Goal: Transaction & Acquisition: Subscribe to service/newsletter

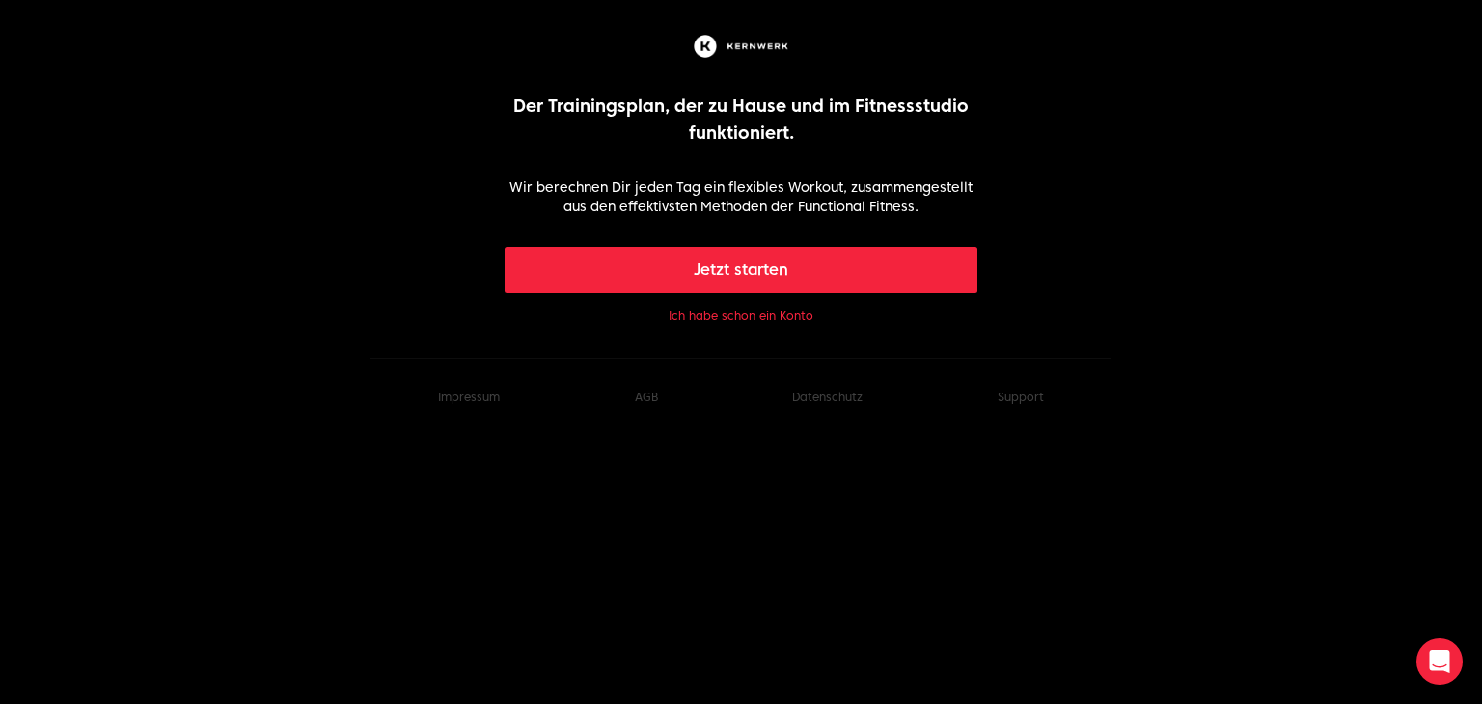
click at [736, 312] on button "Ich habe schon ein Konto" at bounding box center [741, 316] width 145 height 15
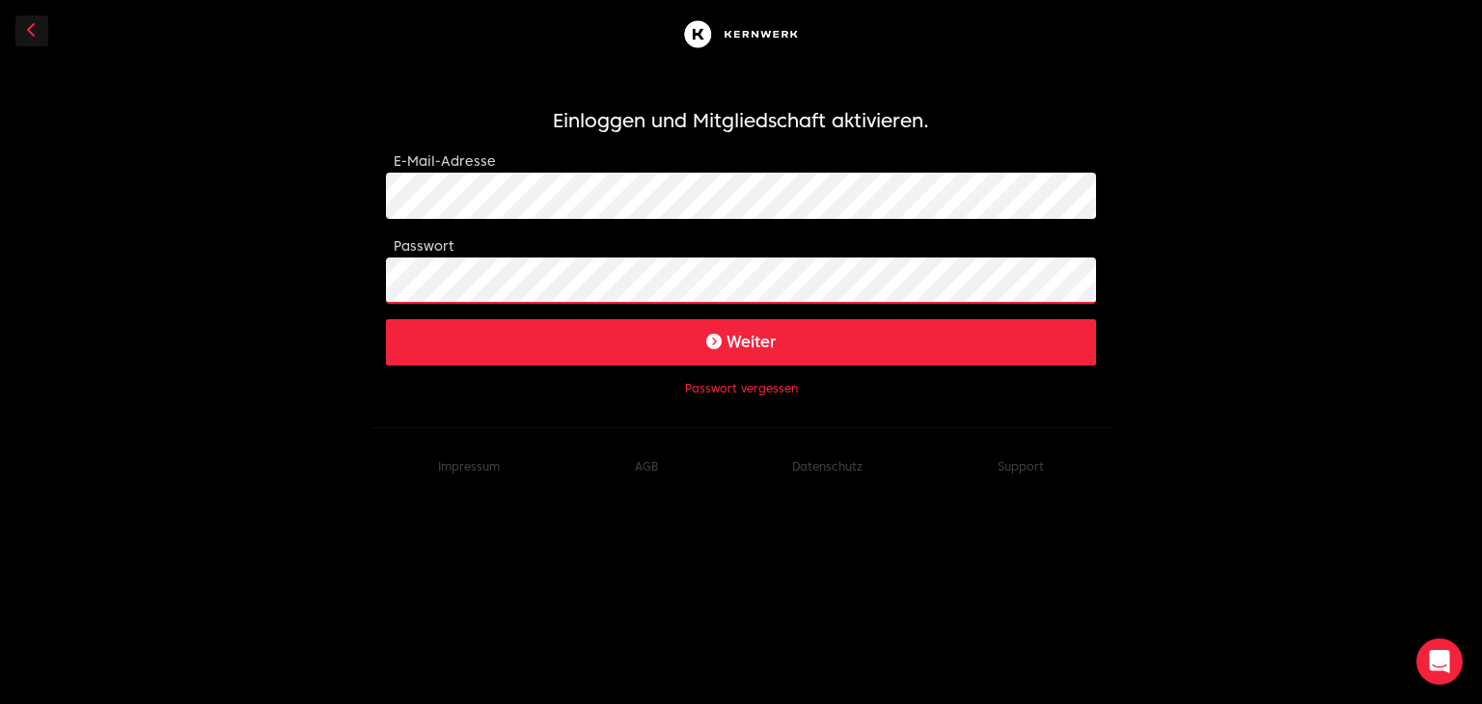
click button "Weiter" at bounding box center [741, 342] width 710 height 46
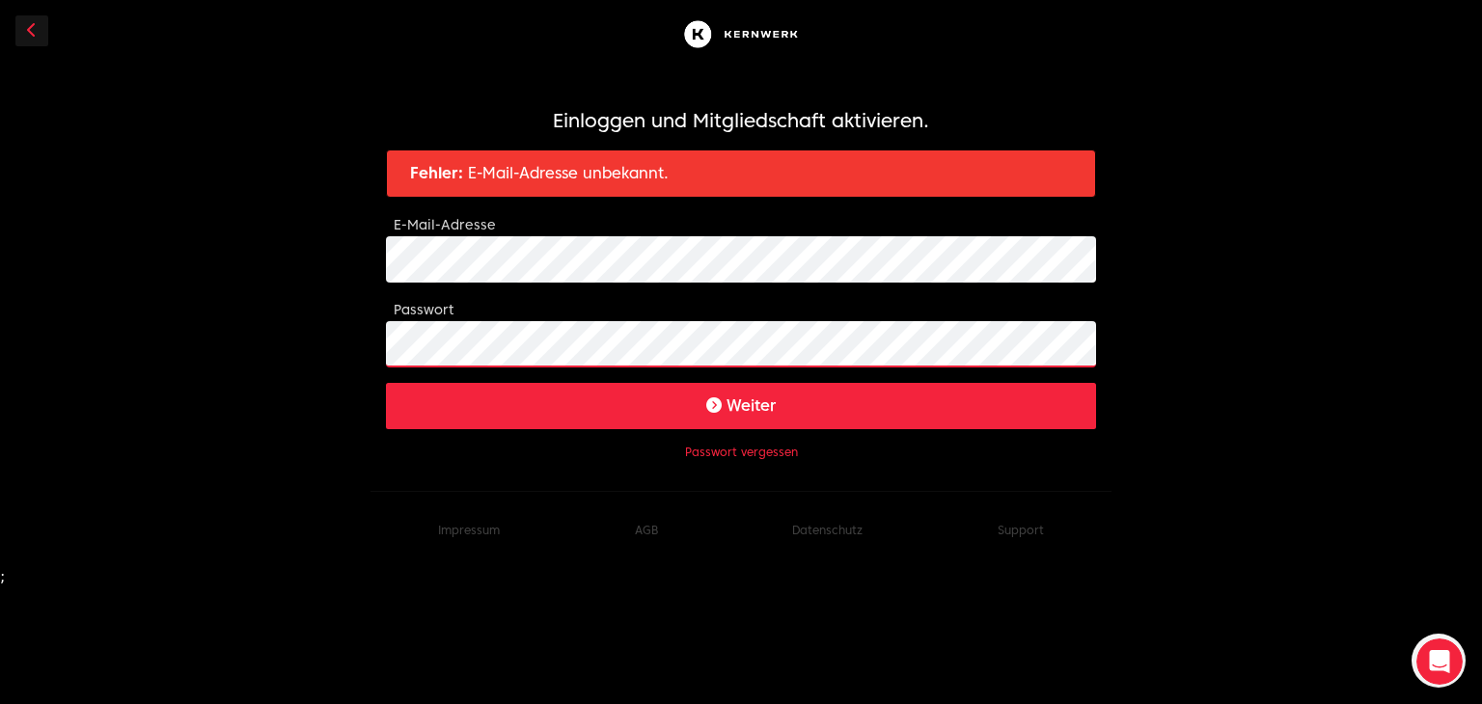
click button "Weiter" at bounding box center [741, 406] width 710 height 46
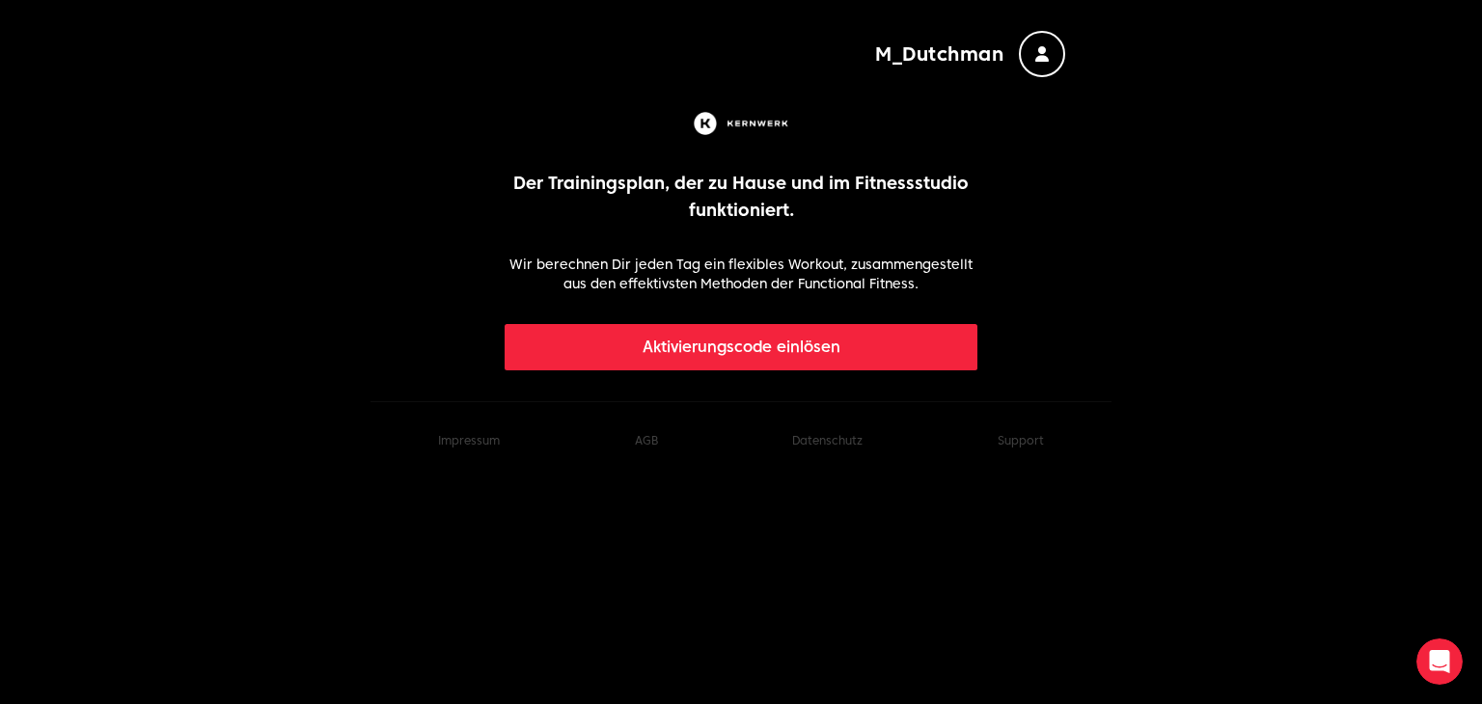
click at [691, 337] on button "Aktivierungscode einlösen" at bounding box center [742, 347] width 474 height 46
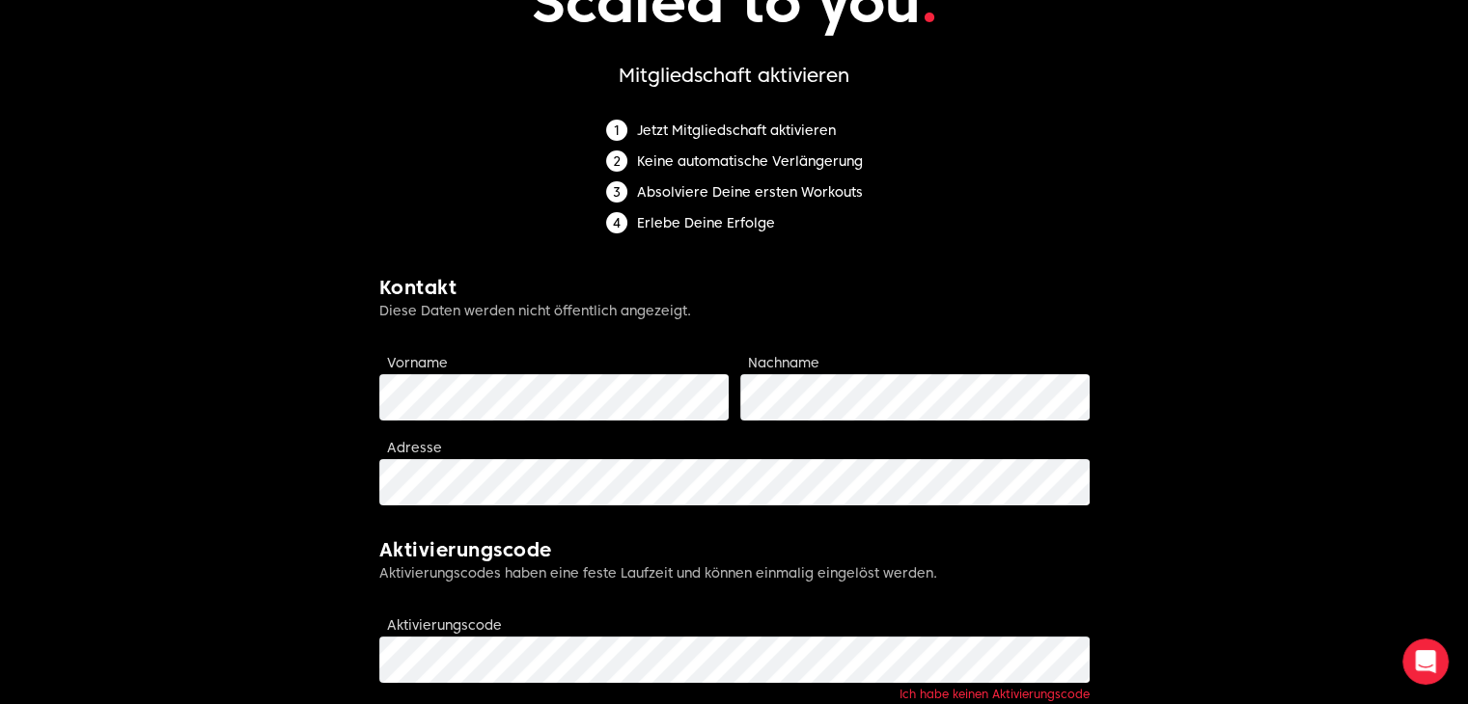
scroll to position [482, 0]
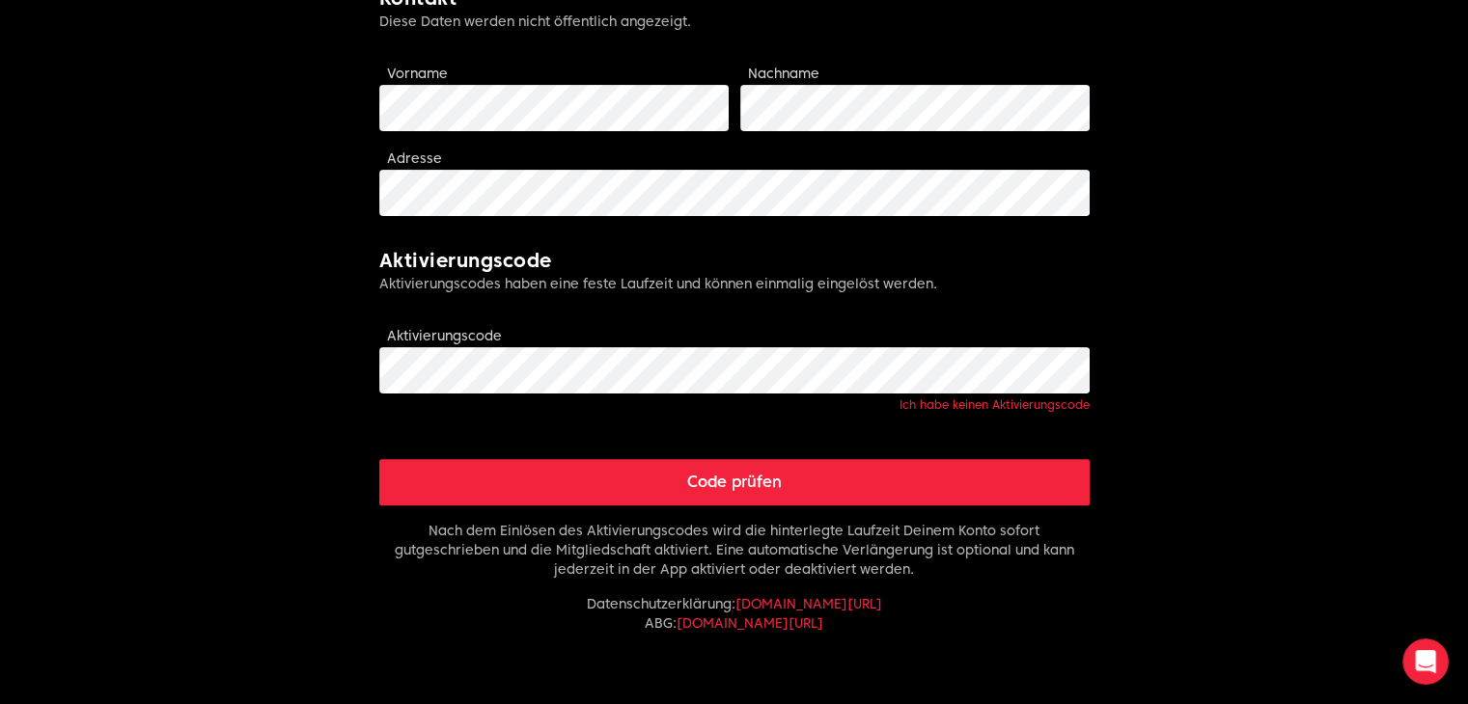
click at [494, 459] on button "Code prüfen" at bounding box center [734, 482] width 710 height 46
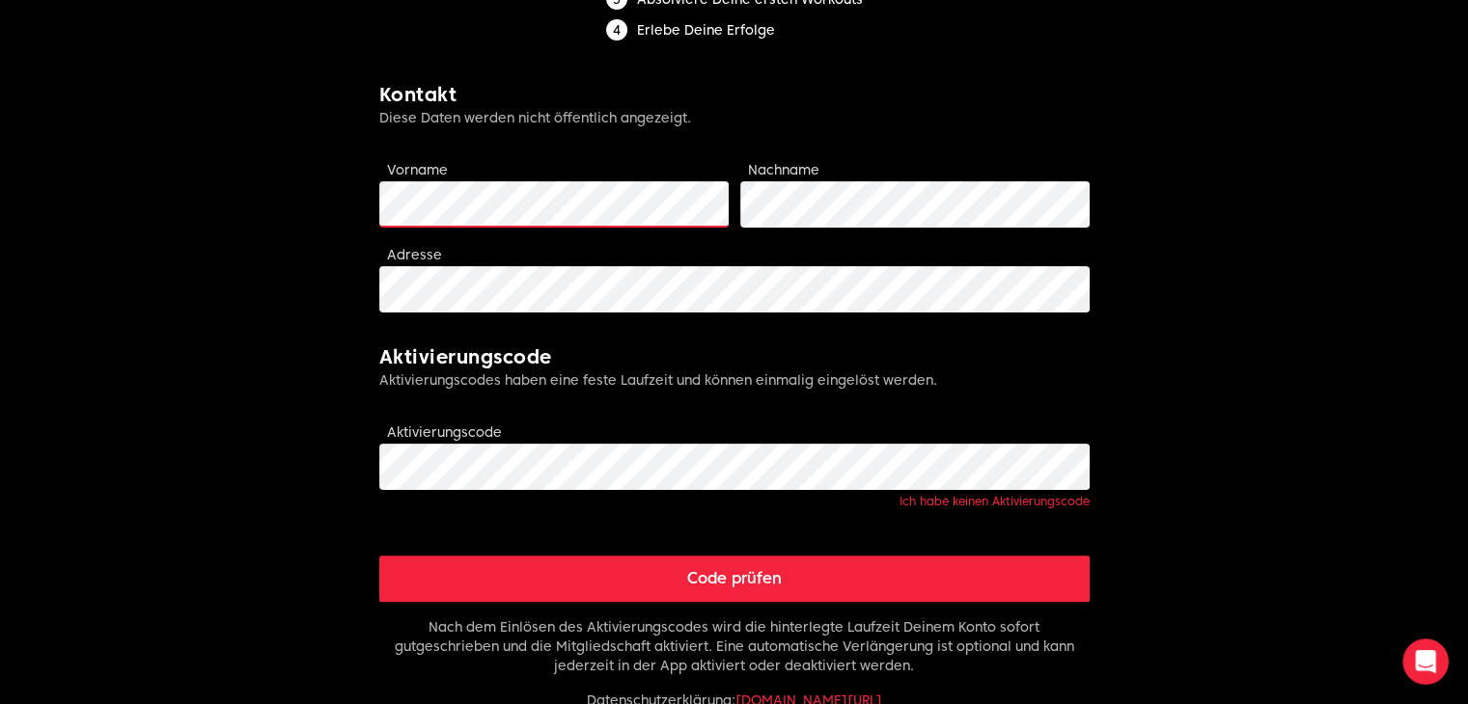
scroll to position [289, 0]
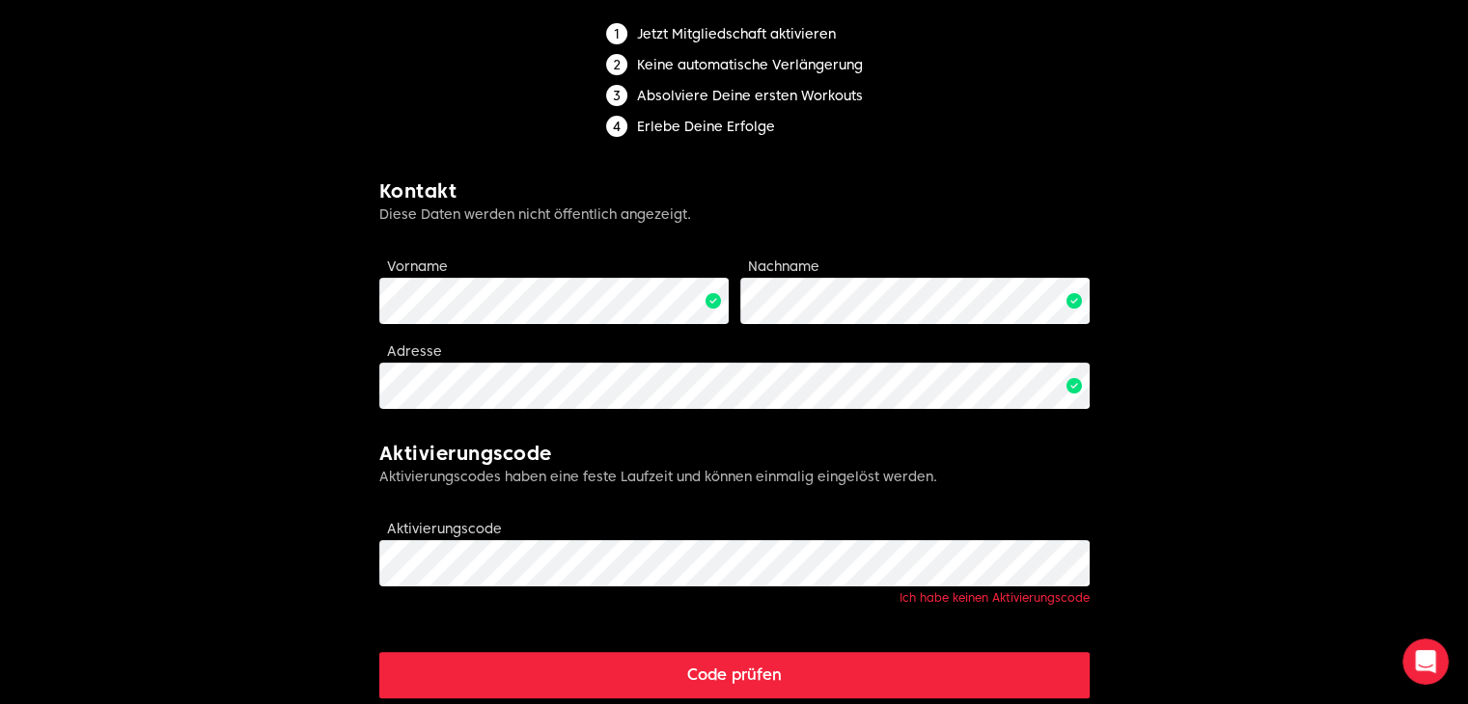
click at [347, 426] on body "M_Dutchman Limitless fitness . Scaled to you . Mitgliedschaft aktivieren Jetzt …" at bounding box center [734, 385] width 1468 height 1348
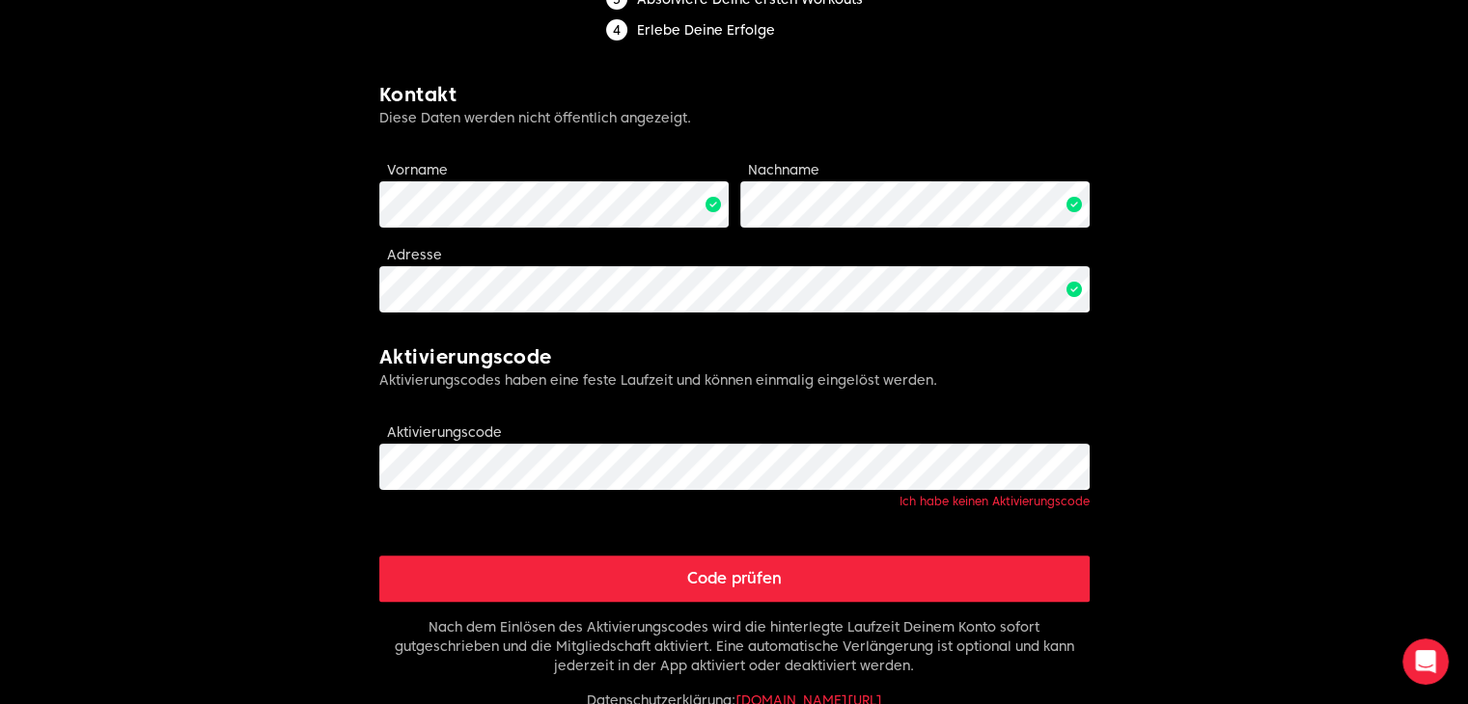
click at [530, 565] on button "Code prüfen" at bounding box center [734, 579] width 710 height 46
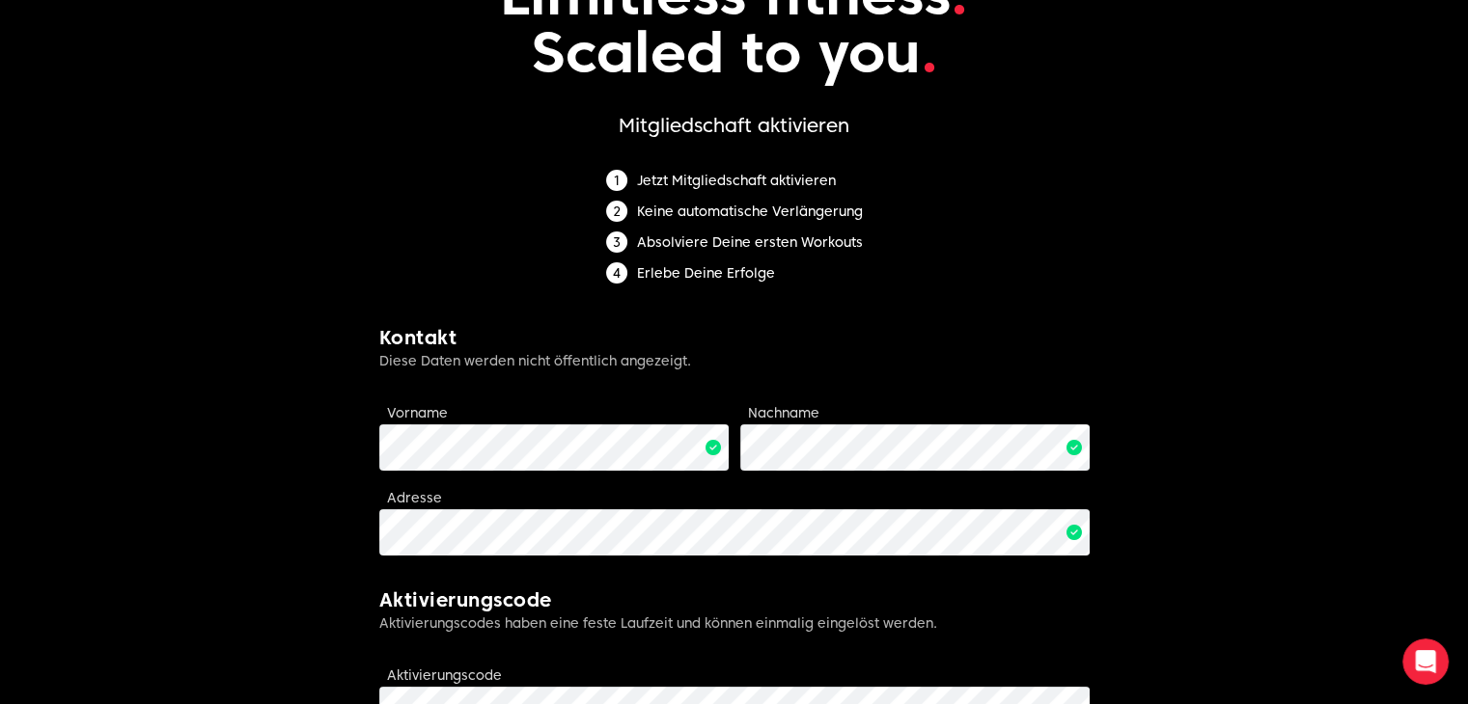
scroll to position [0, 0]
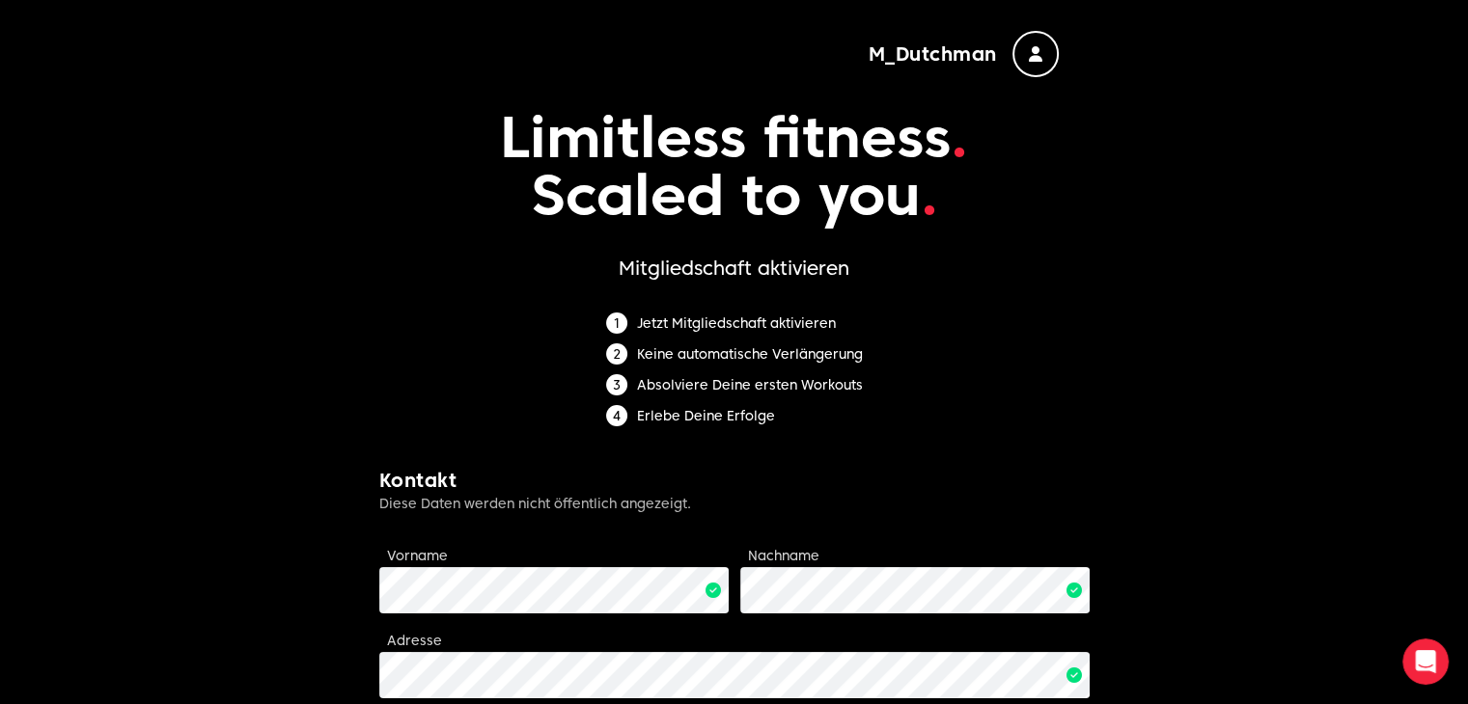
click at [1030, 62] on div "button" at bounding box center [1035, 54] width 46 height 46
click at [1036, 55] on icon "button" at bounding box center [1036, 53] width 14 height 15
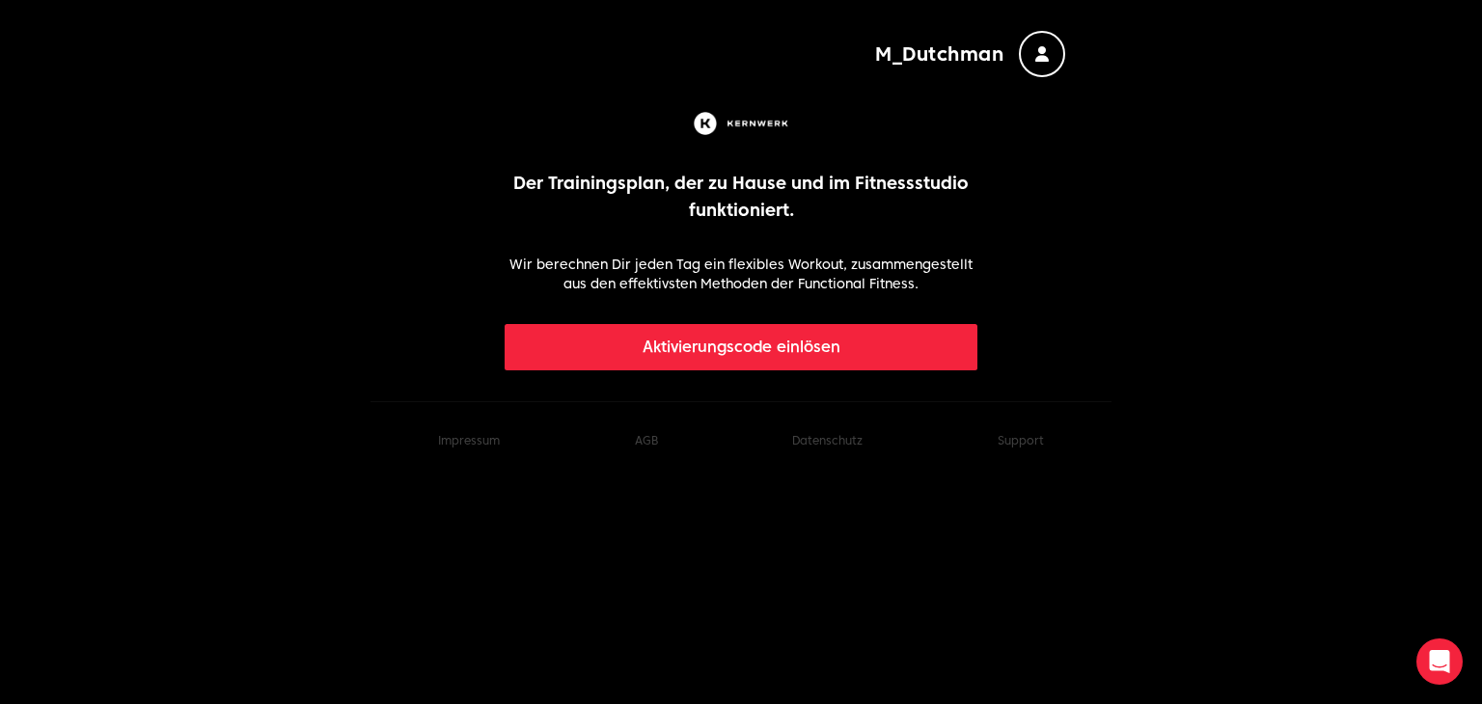
click at [735, 357] on button "Aktivierungscode einlösen" at bounding box center [742, 347] width 474 height 46
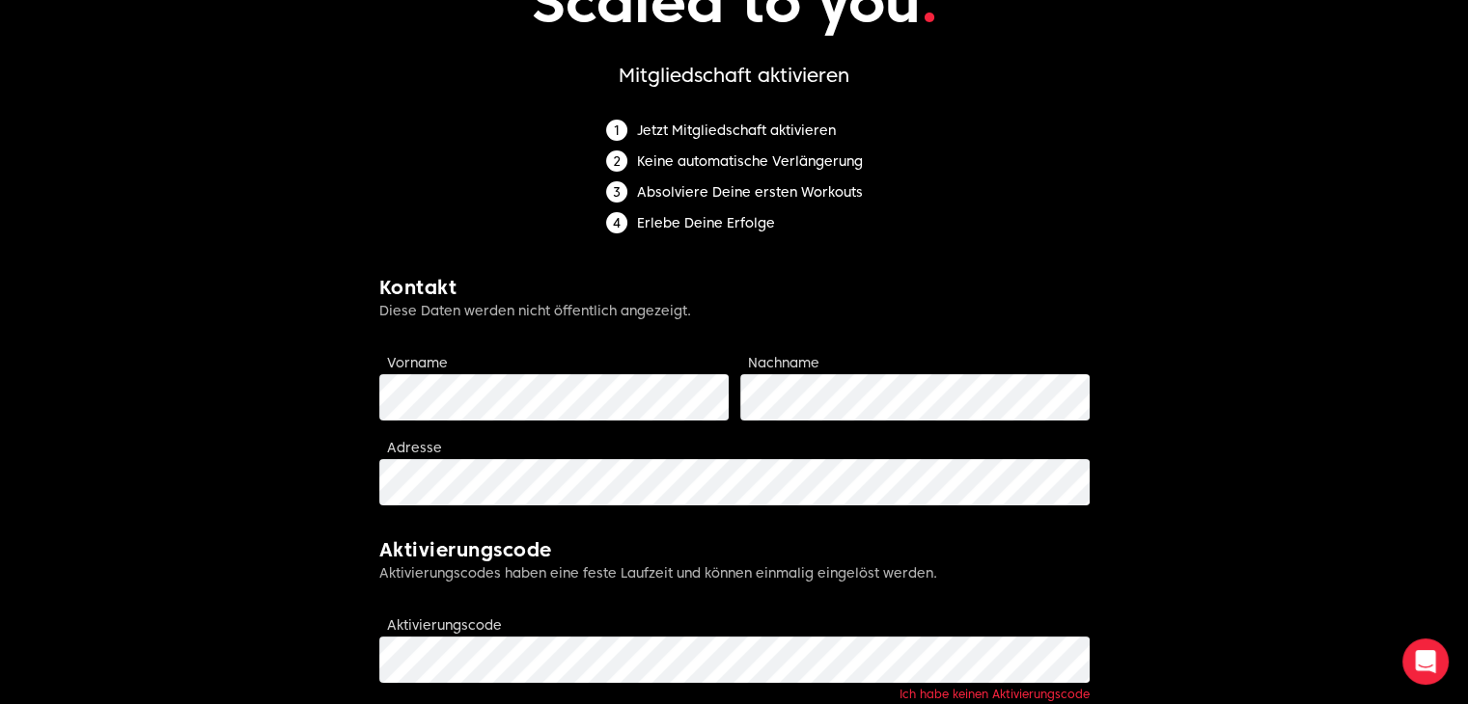
scroll to position [386, 0]
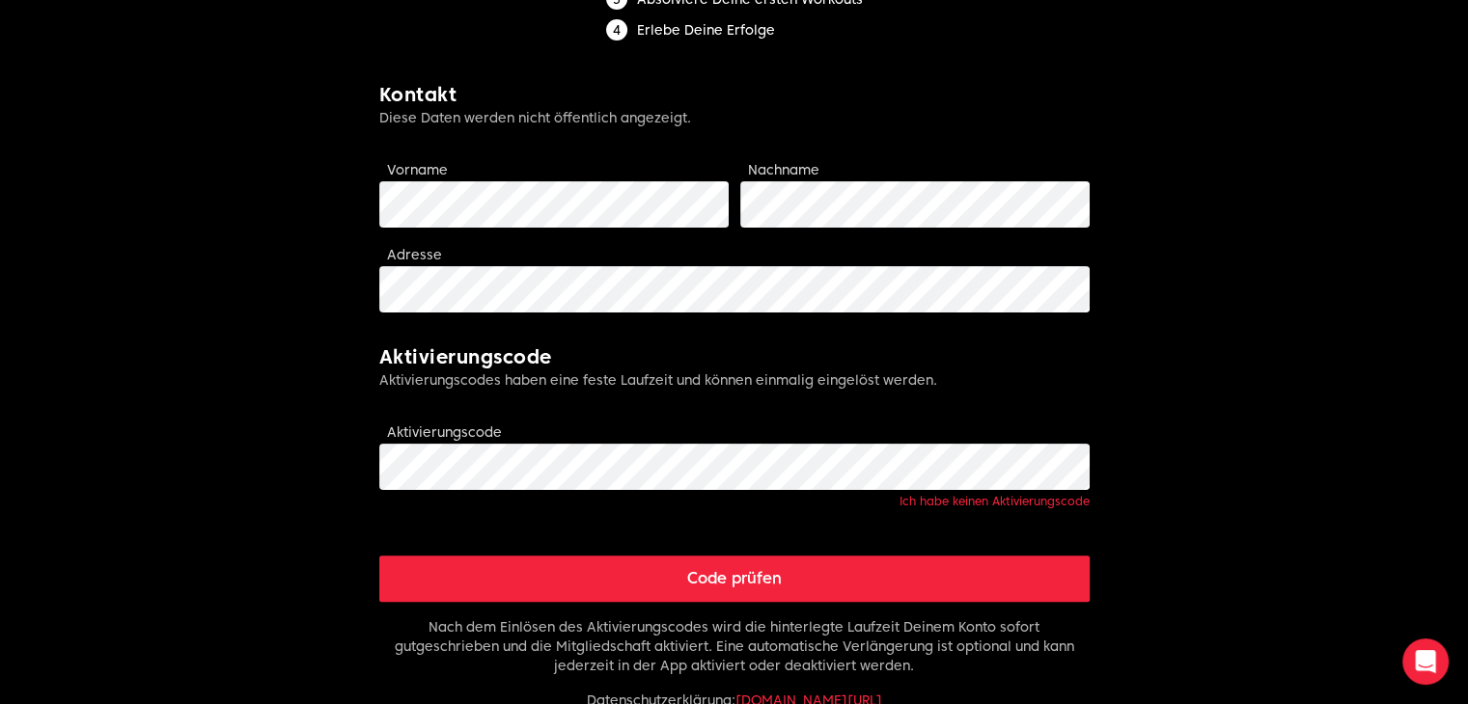
click at [942, 504] on link "Ich habe keinen Aktivierungscode" at bounding box center [994, 501] width 190 height 14
